Goal: Check status

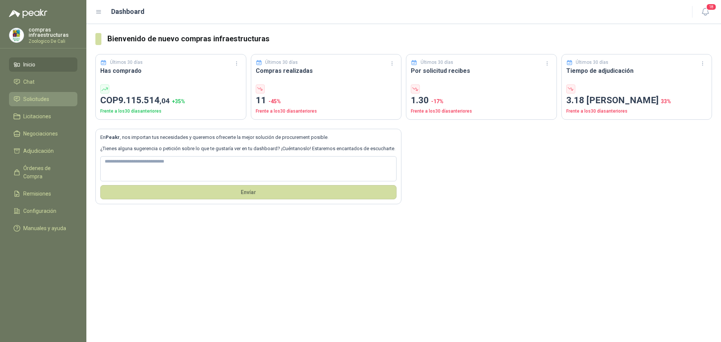
click at [50, 98] on li "Solicitudes" at bounding box center [43, 99] width 59 height 8
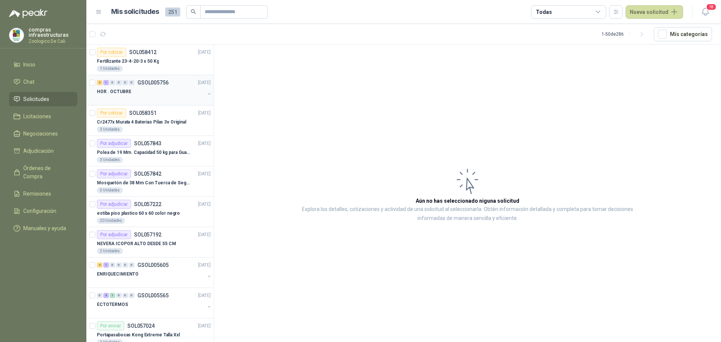
click at [180, 83] on div "2 1 0 0 0 0 GSOL005756 [DATE]" at bounding box center [154, 82] width 115 height 9
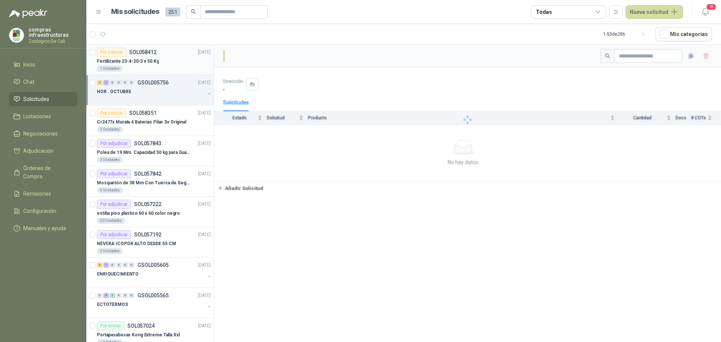
click at [180, 71] on div "1 Unidades" at bounding box center [154, 69] width 114 height 6
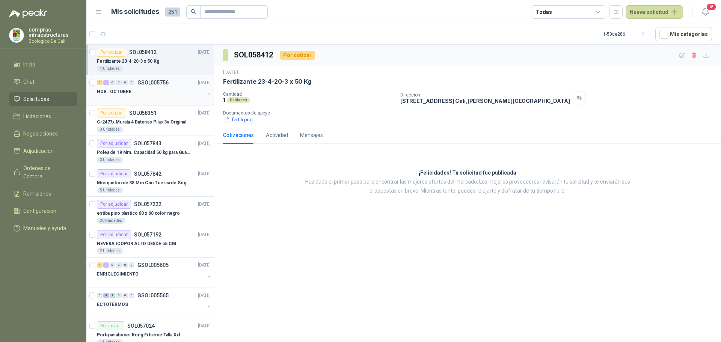
click at [115, 75] on div "2 1 0 0 0 0 GSOL005756 [DATE] HOR . OCTUBRE" at bounding box center [149, 90] width 127 height 30
click at [133, 85] on div "2 1 0 0 0 0 GSOL005756 [DATE]" at bounding box center [154, 82] width 115 height 9
